Goal: Task Accomplishment & Management: Manage account settings

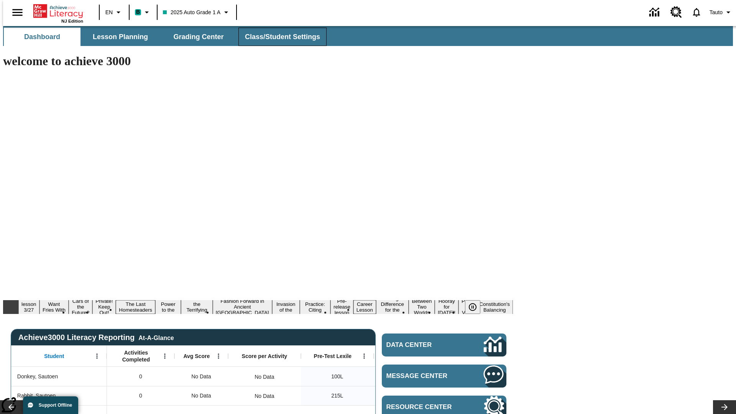
click at [278, 37] on span "Class/Student Settings" at bounding box center [282, 37] width 75 height 9
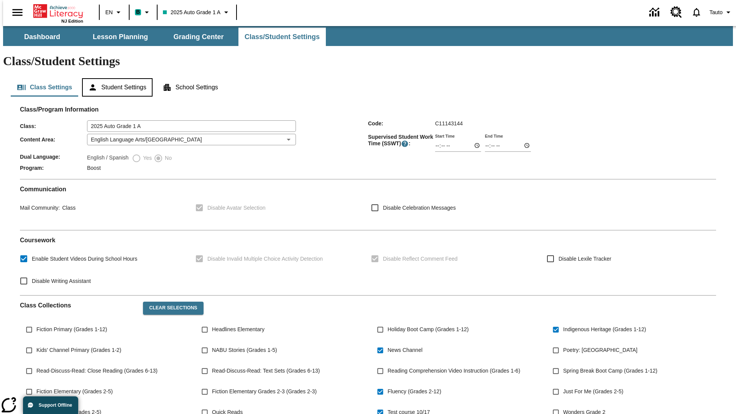
click at [115, 78] on button "Student Settings" at bounding box center [117, 87] width 70 height 18
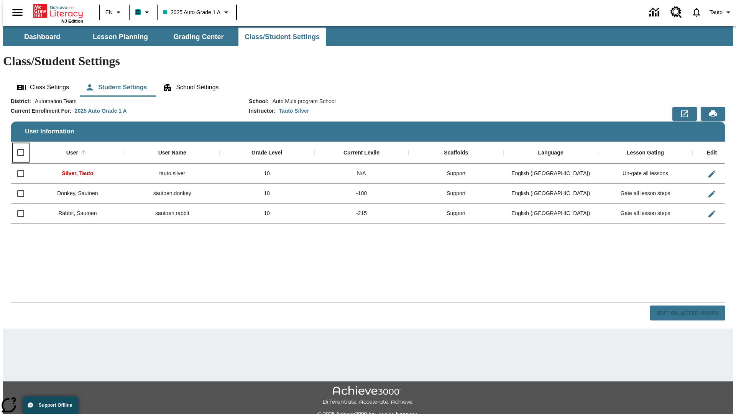
click at [17, 144] on input "Select all rows" at bounding box center [21, 152] width 16 height 16
checkbox input "true"
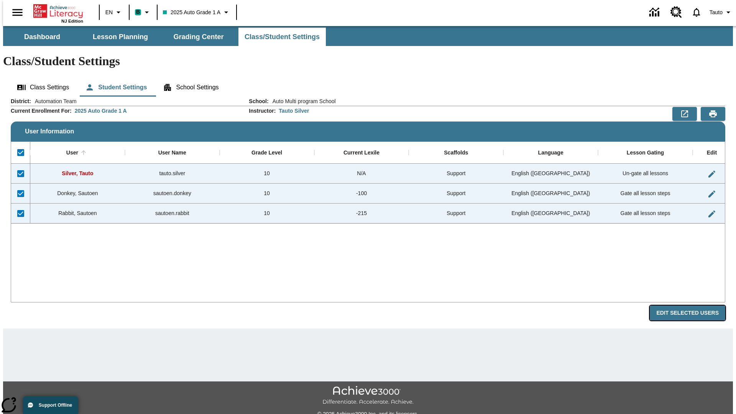
click at [693, 305] on button "Edit Selected Users" at bounding box center [687, 312] width 75 height 15
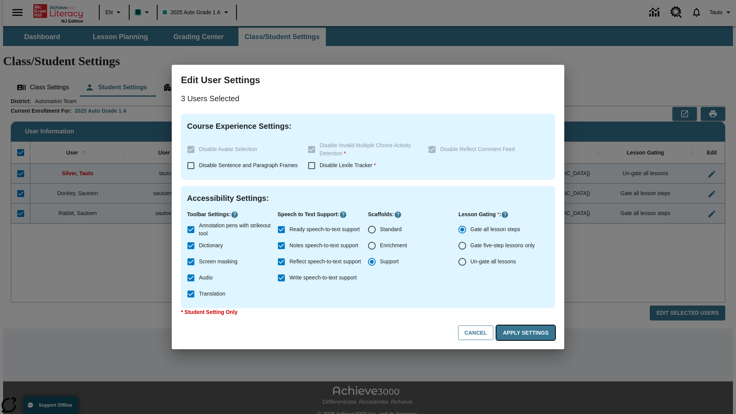
click at [527, 333] on button "Apply Settings" at bounding box center [525, 332] width 59 height 15
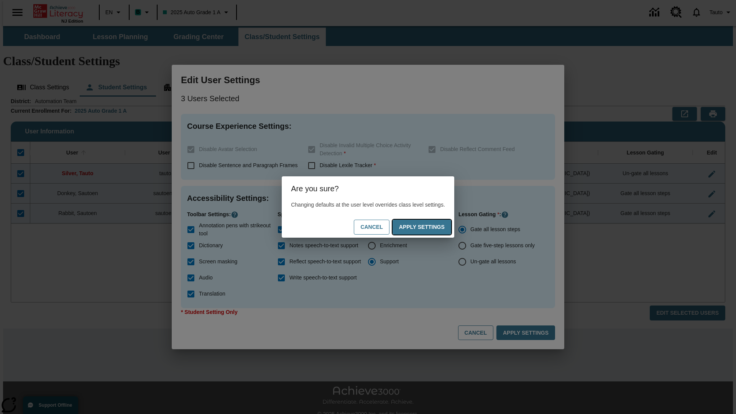
click at [429, 227] on button "Apply Settings" at bounding box center [421, 227] width 59 height 15
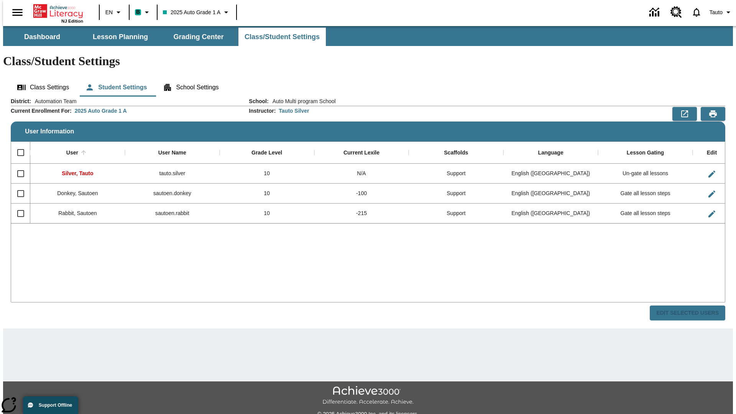
checkbox input "false"
click at [717, 12] on span "Tauto" at bounding box center [715, 12] width 13 height 8
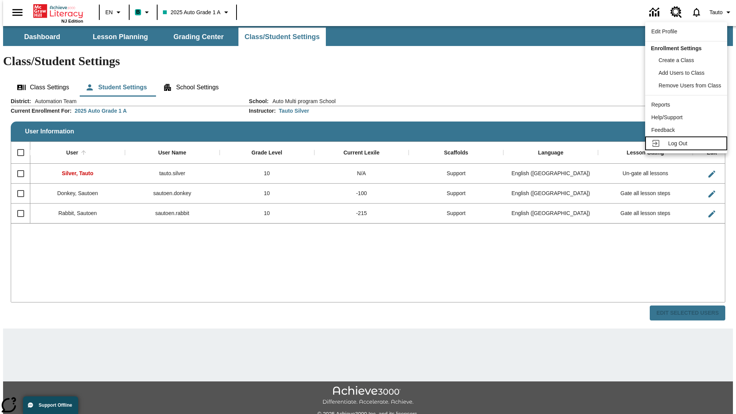
click at [687, 143] on span "Log Out" at bounding box center [677, 143] width 19 height 6
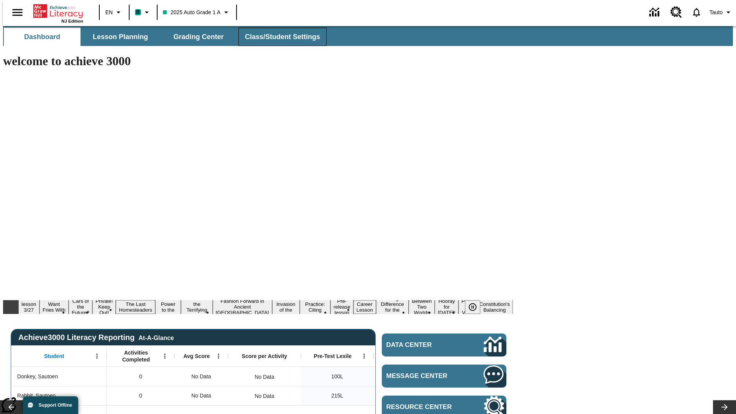
click at [278, 37] on span "Class/Student Settings" at bounding box center [282, 37] width 75 height 9
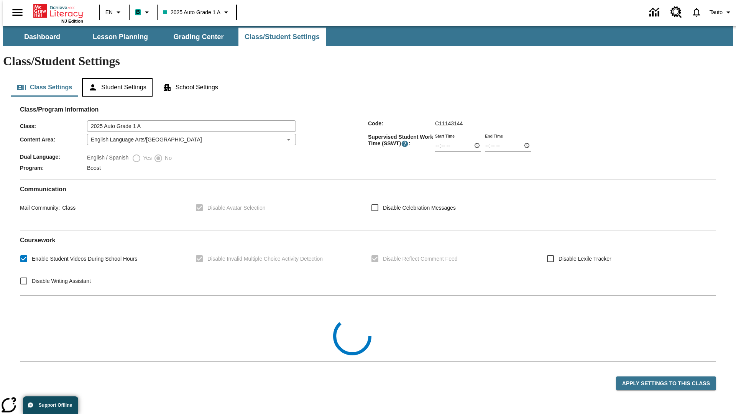
click at [115, 78] on button "Student Settings" at bounding box center [117, 87] width 70 height 18
